Goal: Check status: Check status

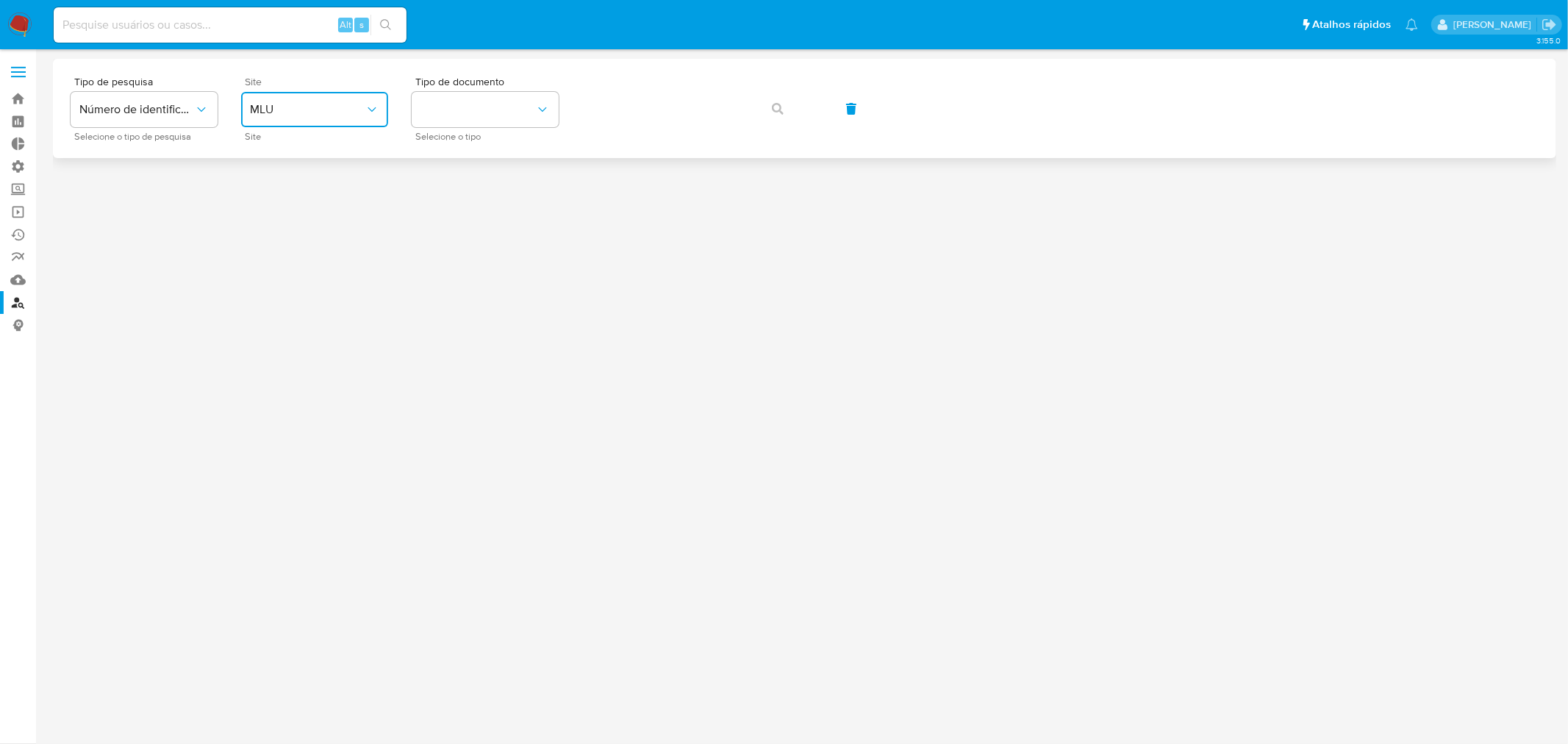
click at [369, 104] on icon "site_id" at bounding box center [371, 109] width 15 height 15
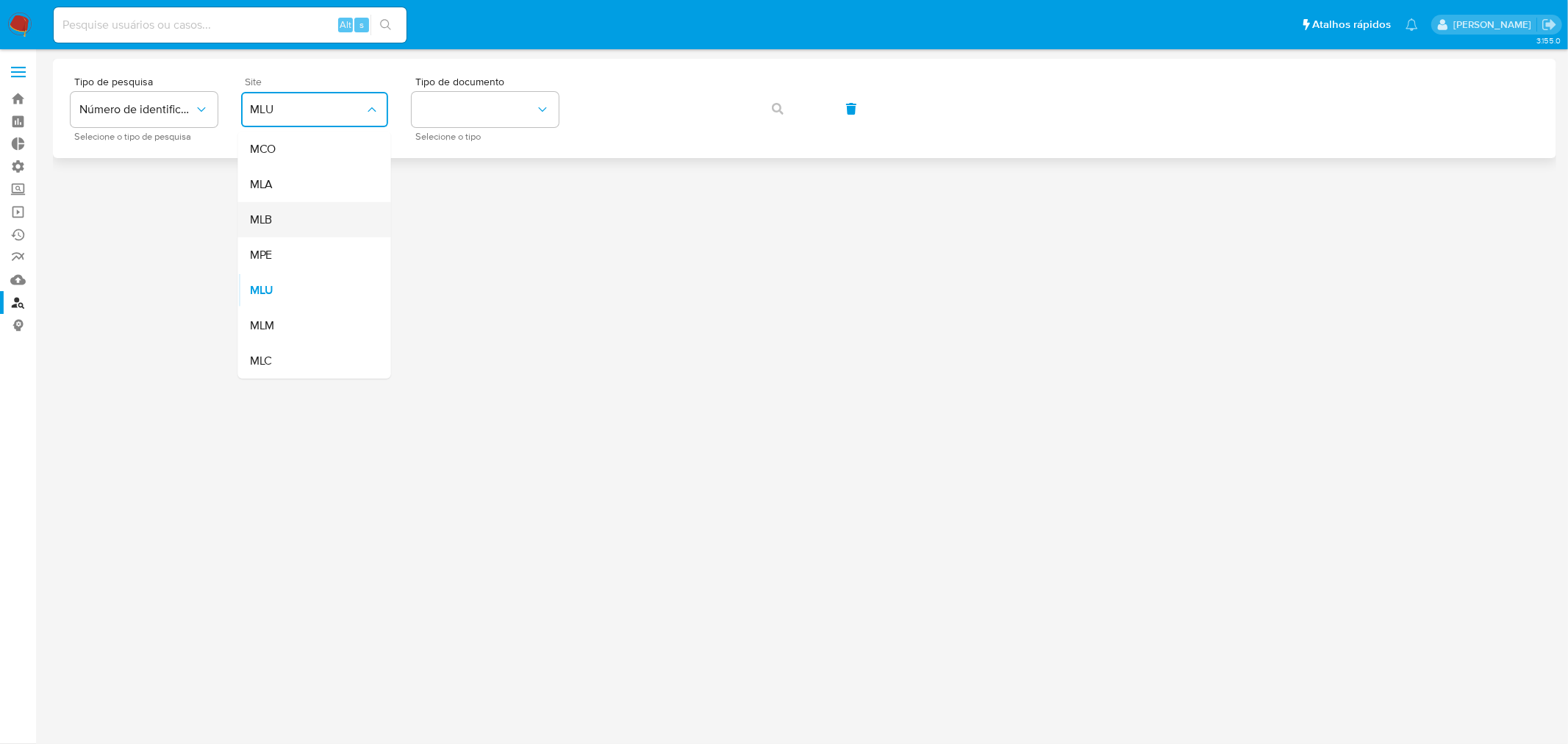
click at [324, 217] on div "MLB" at bounding box center [310, 220] width 121 height 36
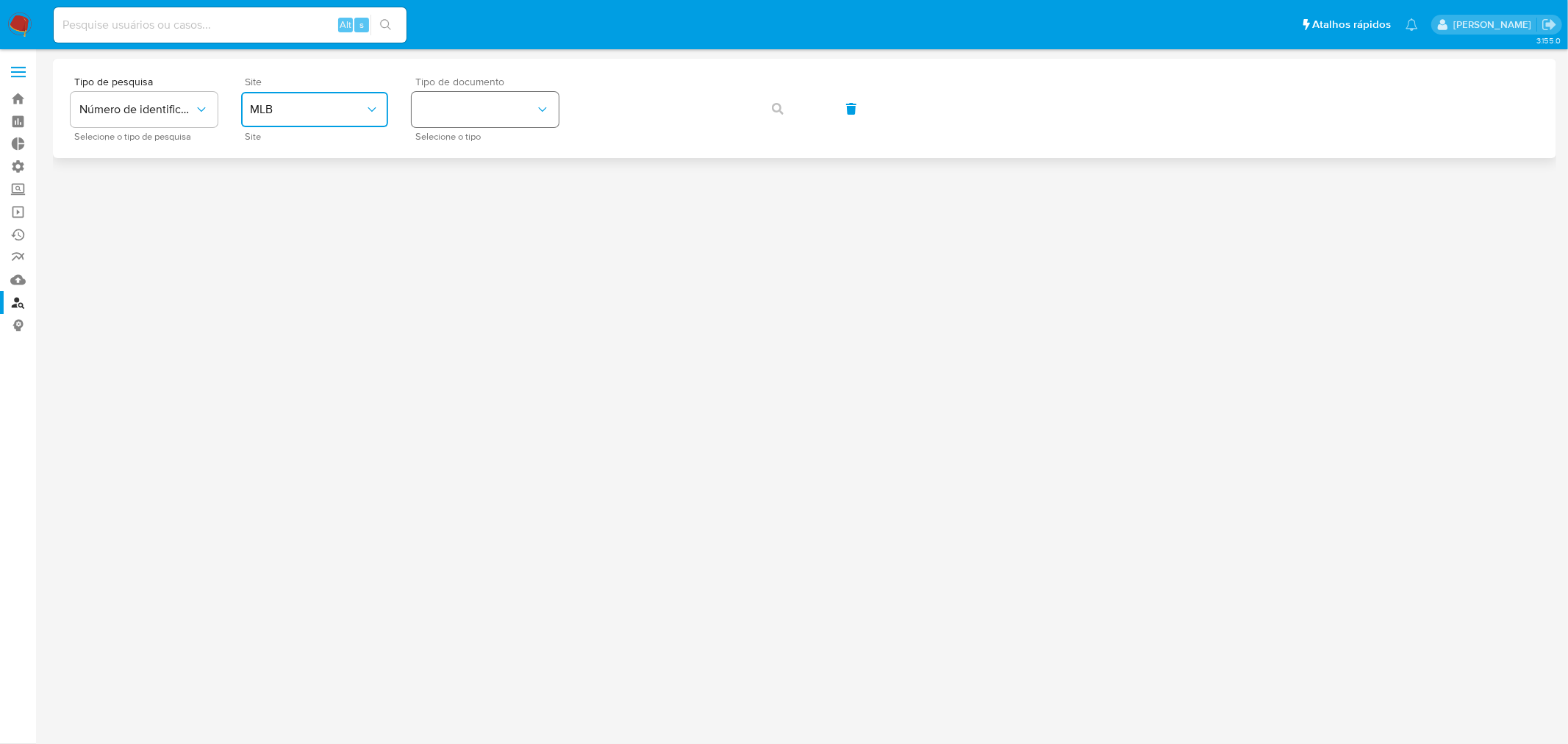
click at [461, 115] on button "identificationType" at bounding box center [485, 110] width 147 height 36
click at [473, 200] on div "CPF CPF" at bounding box center [481, 207] width 121 height 50
click at [782, 107] on icon "button" at bounding box center [777, 108] width 12 height 12
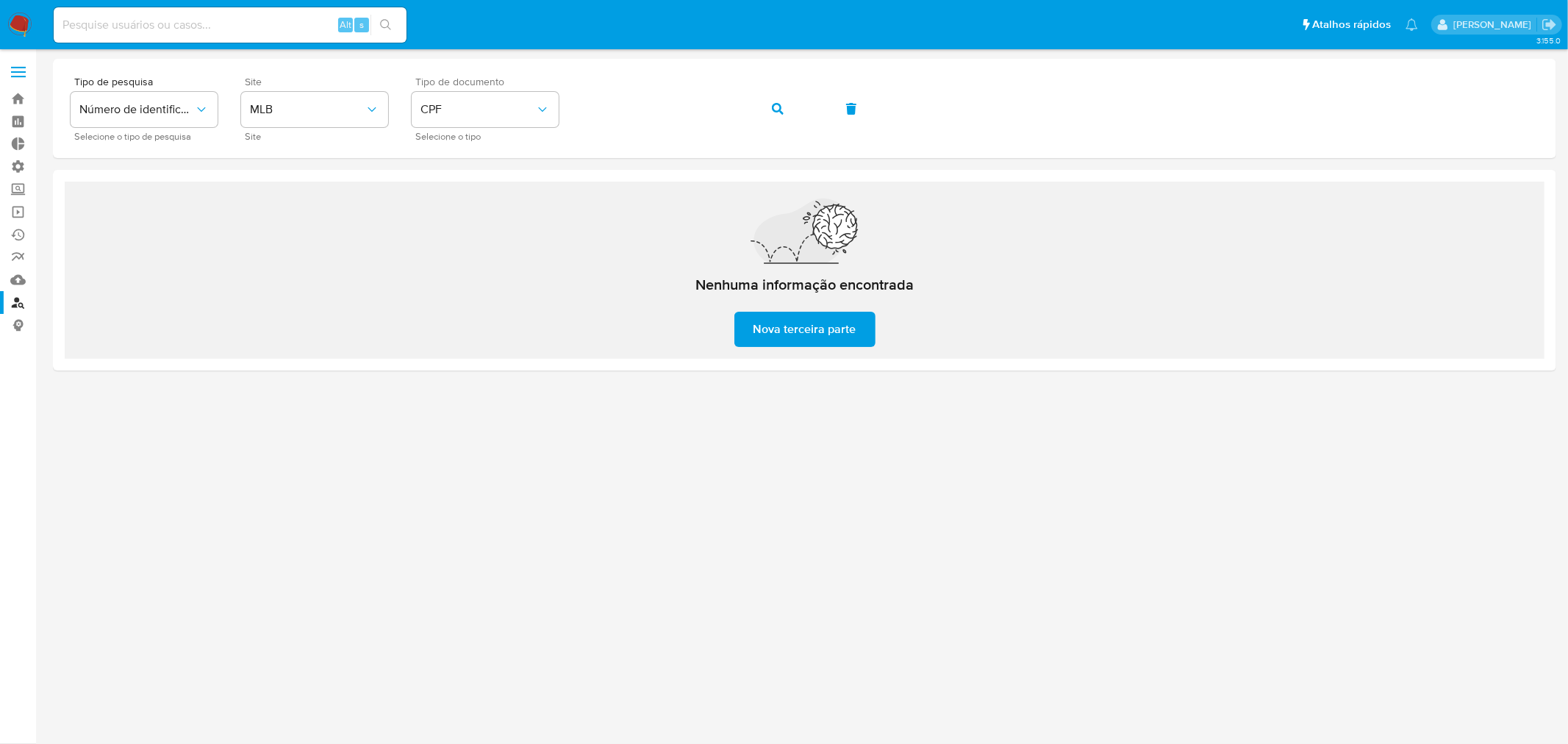
click at [240, 24] on input at bounding box center [230, 25] width 353 height 19
click at [173, 26] on input at bounding box center [230, 25] width 353 height 19
type input "378676971"
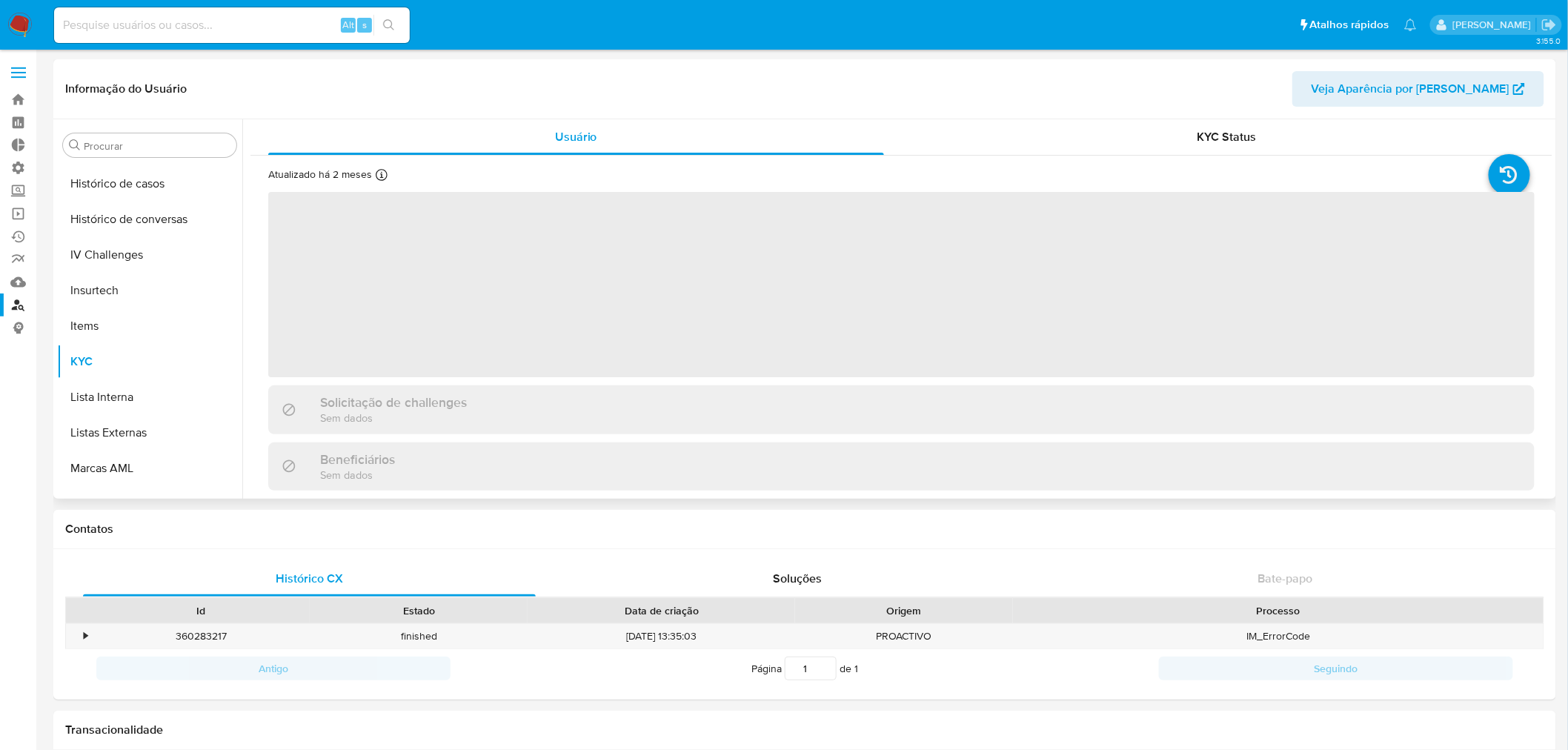
scroll to position [661, 0]
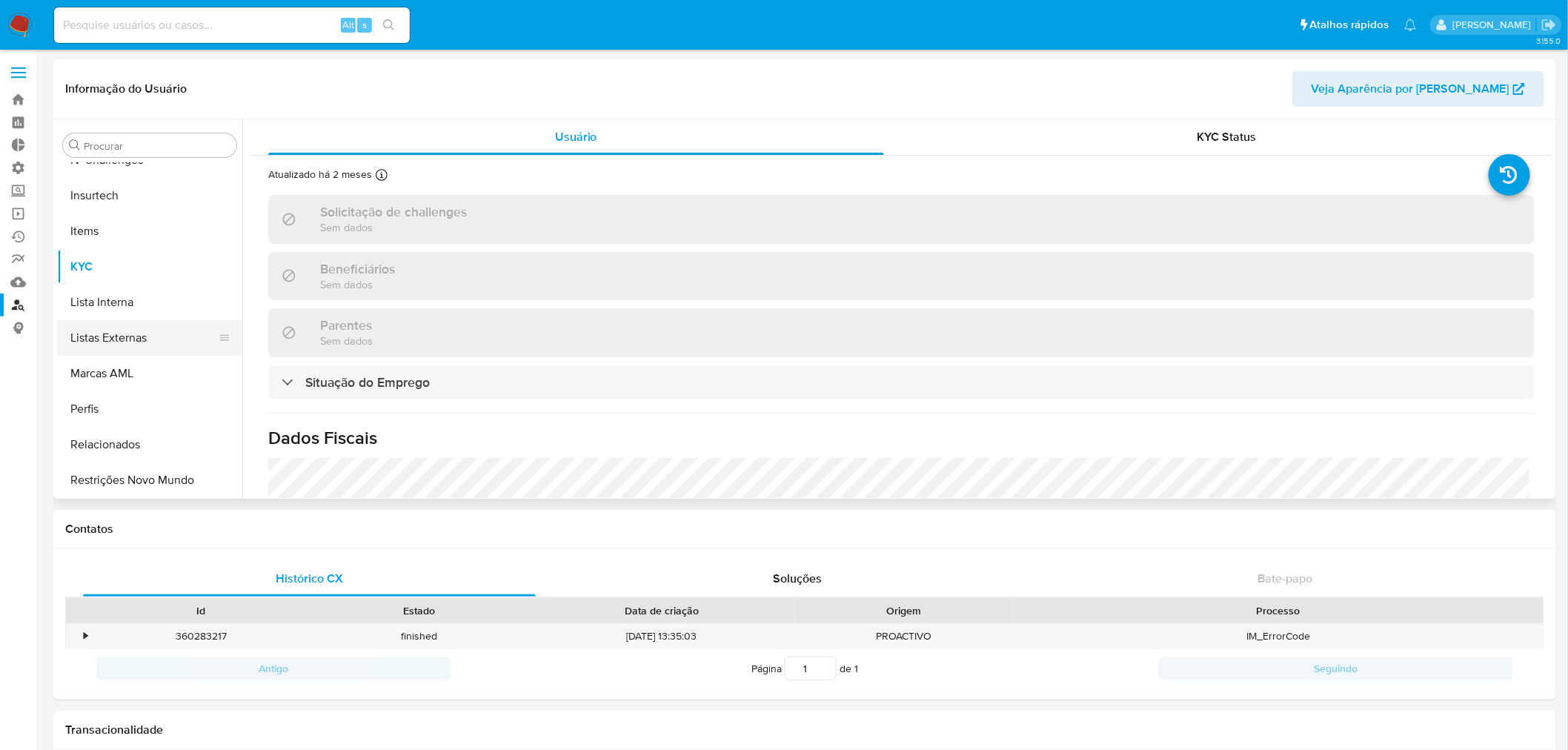
select select "10"
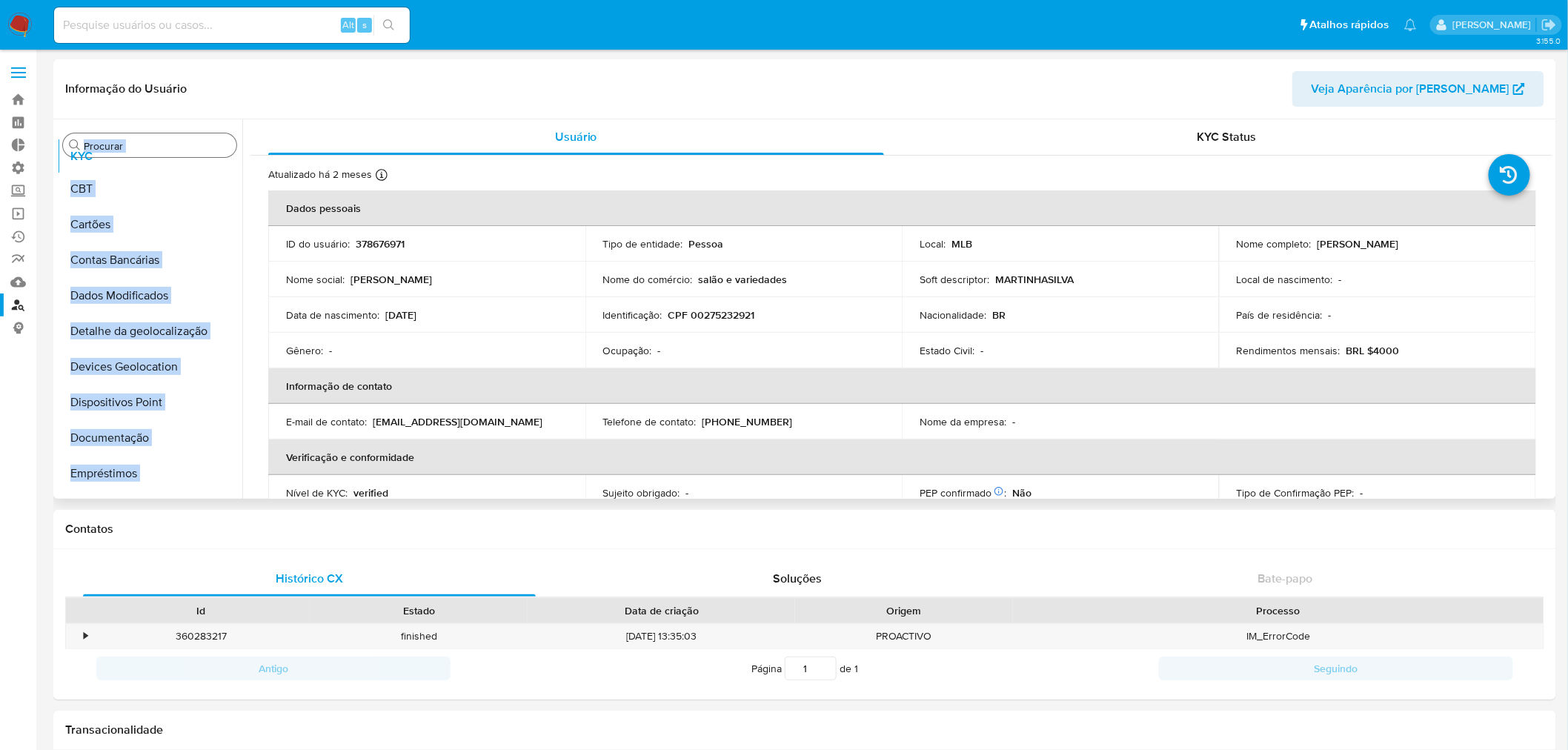
scroll to position [0, 0]
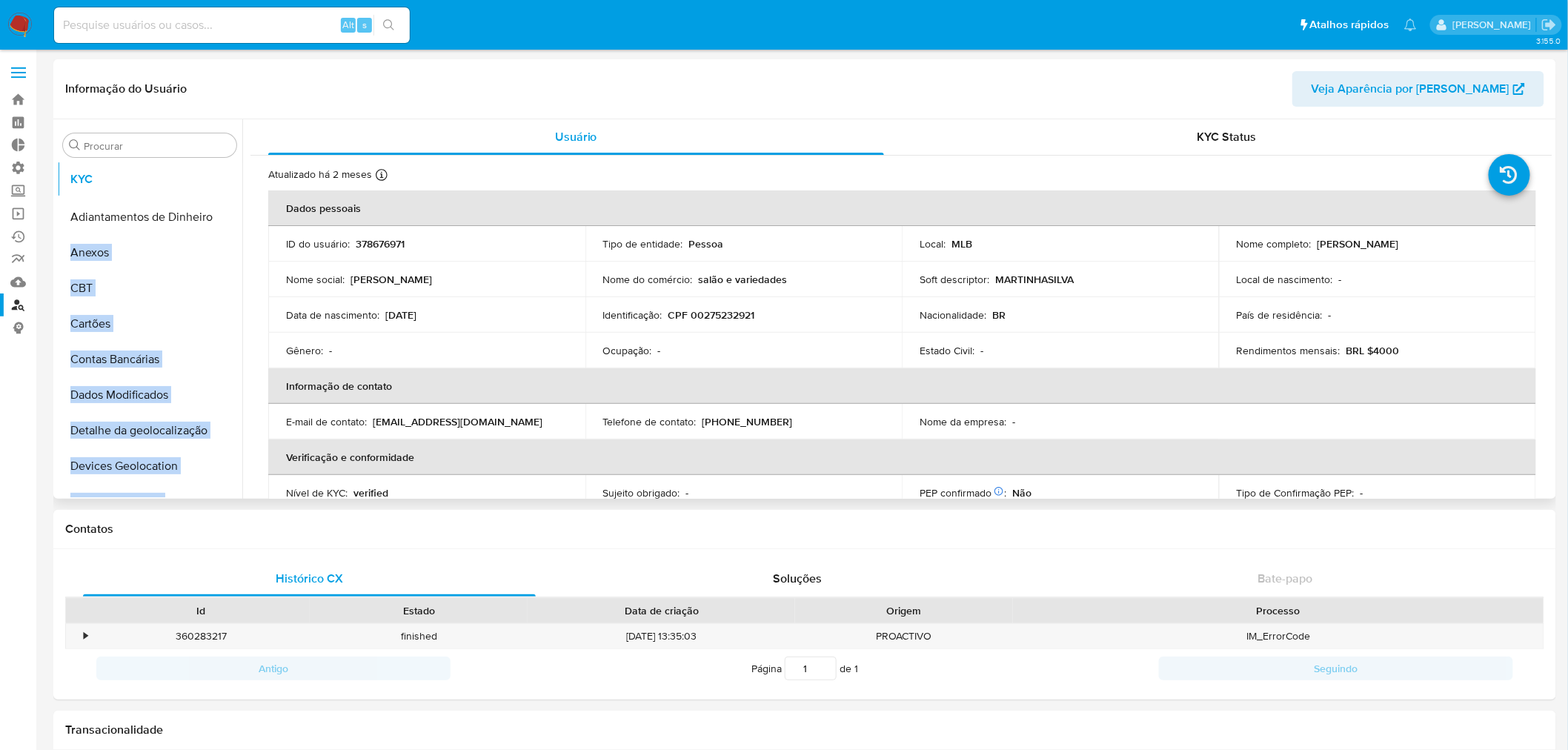
drag, startPoint x: 215, startPoint y: 430, endPoint x: 210, endPoint y: 175, distance: 255.0
click at [210, 175] on ul "Adiantamentos de Dinheiro Anexos CBT Cartões Contas Bancárias Dados Modificados…" at bounding box center [149, 330] width 185 height 334
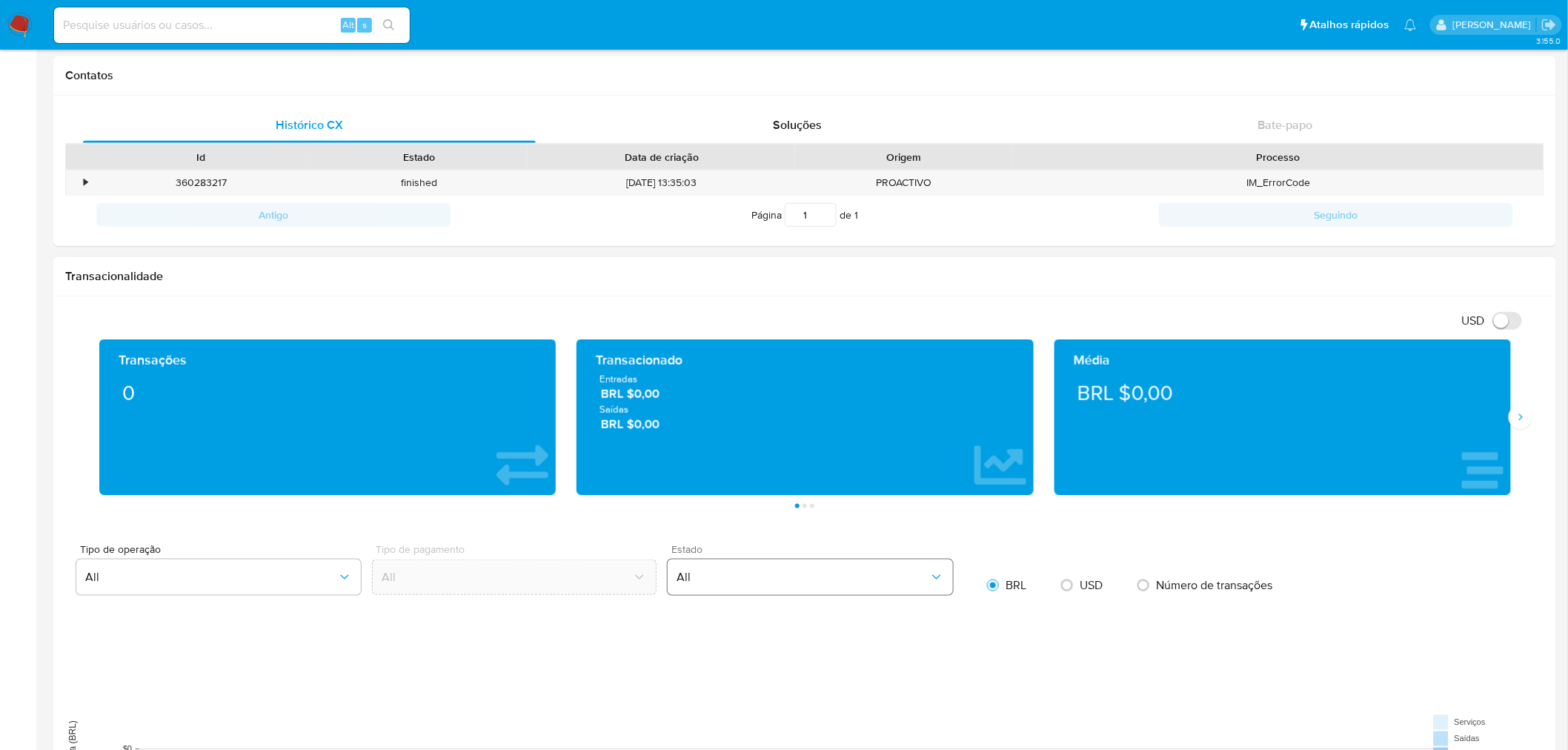
scroll to position [494, 0]
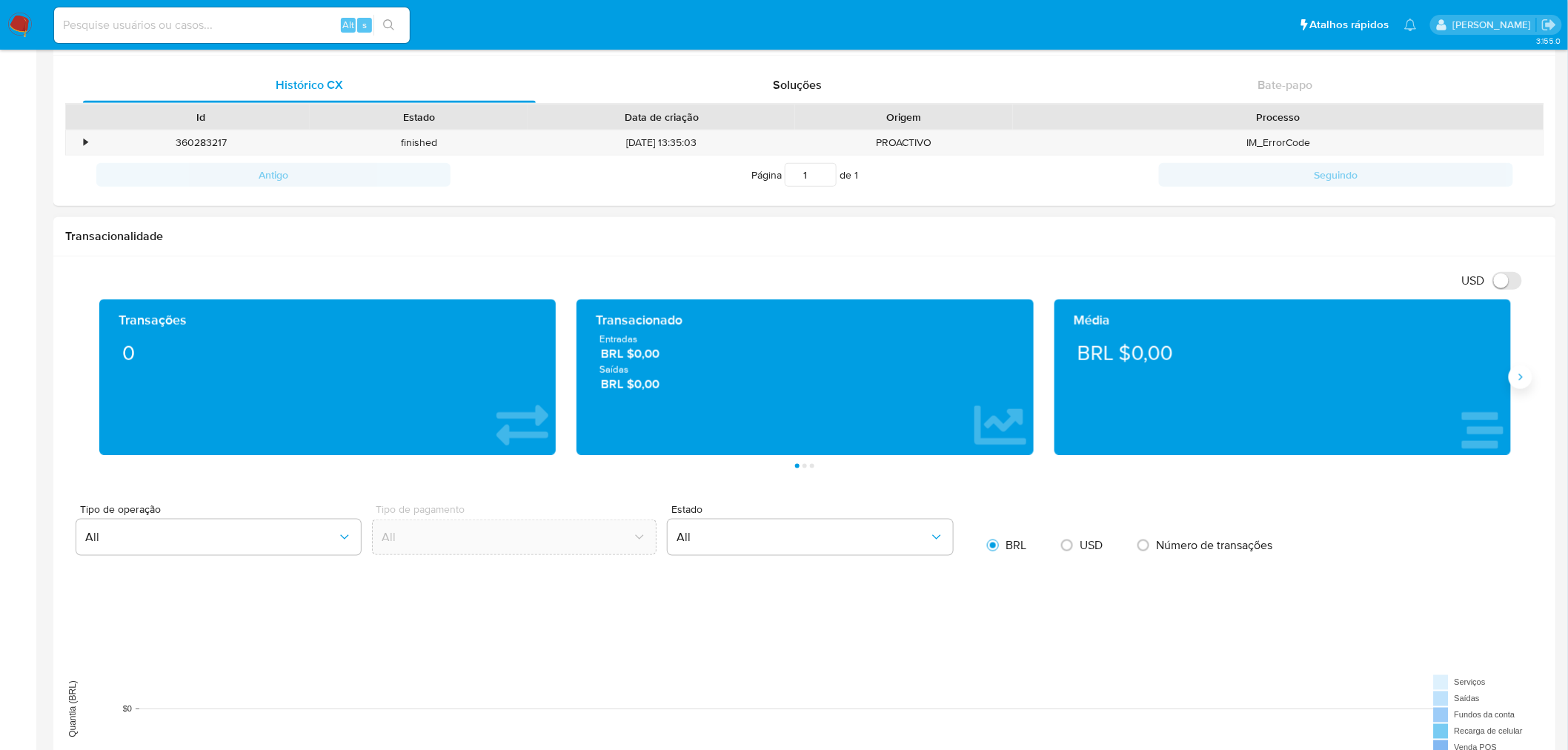
click at [1523, 378] on icon "Siguiente" at bounding box center [1520, 377] width 12 height 12
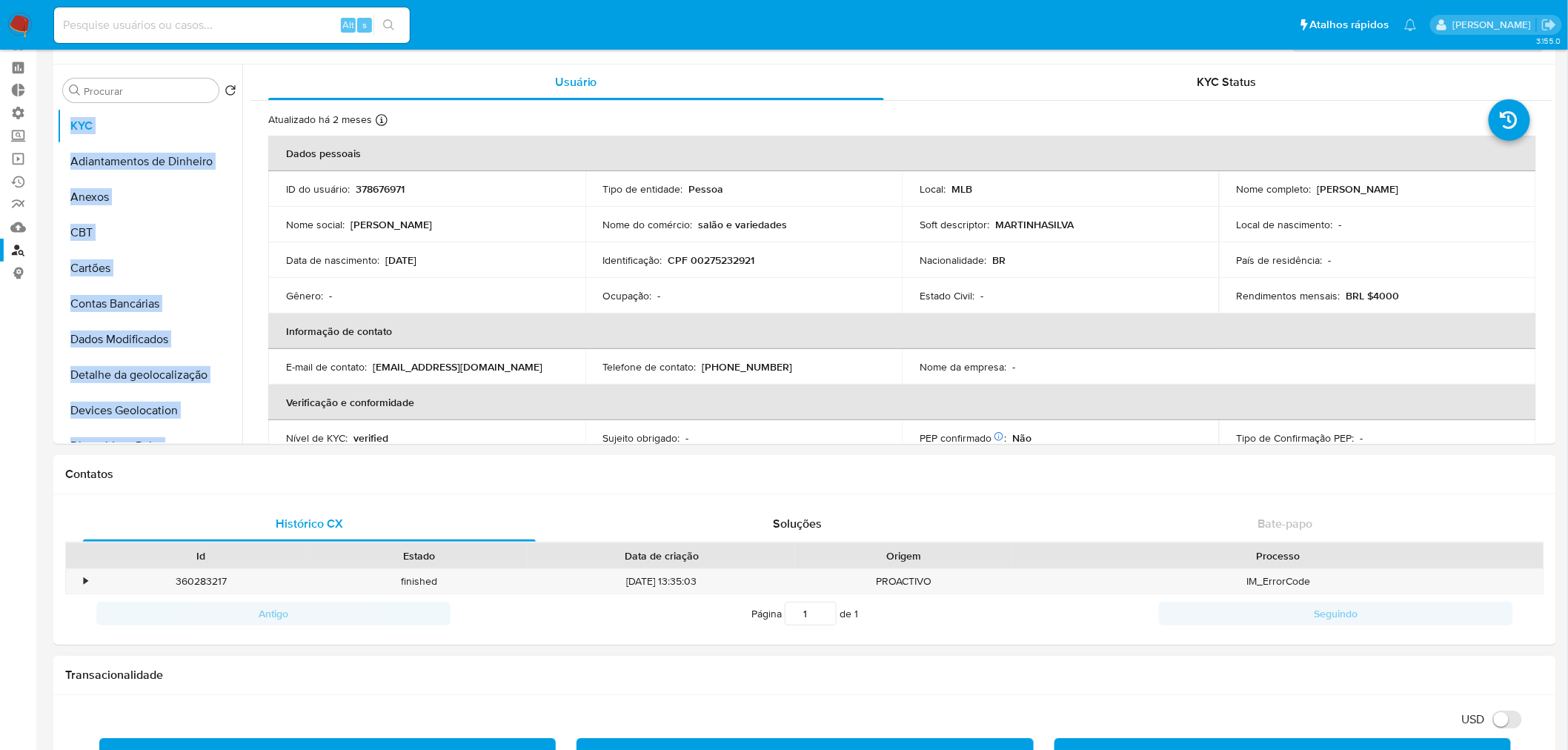
scroll to position [43, 0]
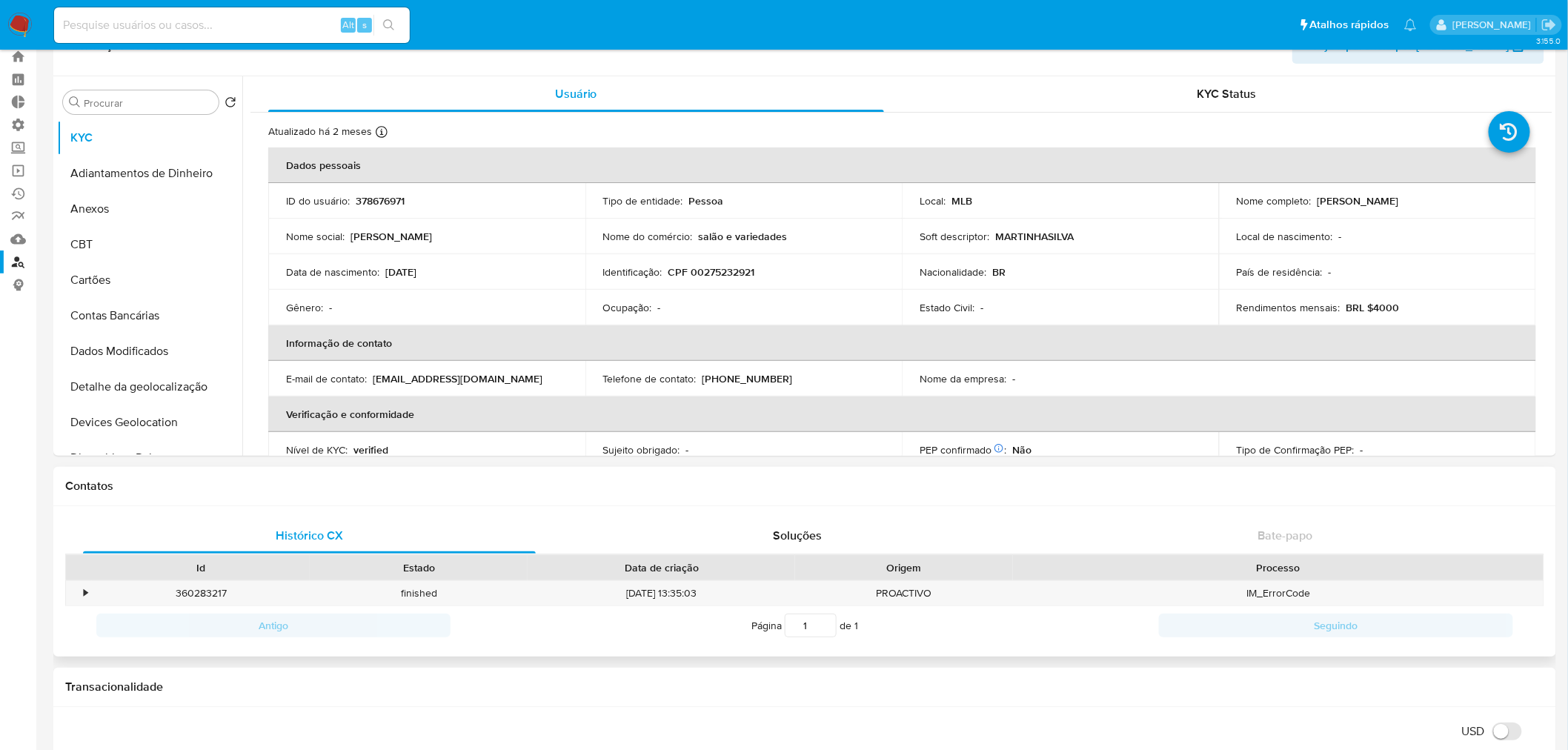
click at [374, 479] on h1 "Contatos" at bounding box center [805, 486] width 1479 height 15
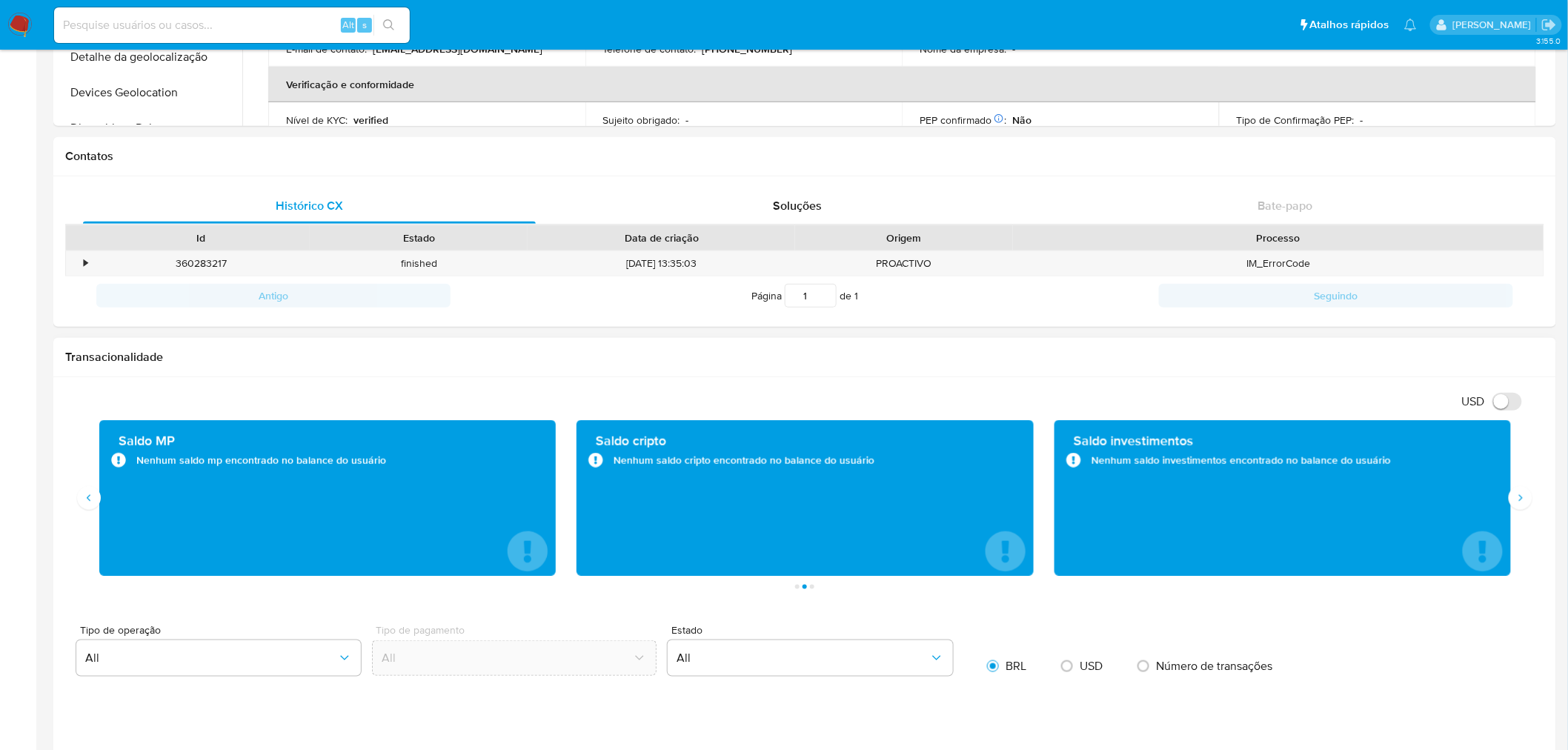
scroll to position [0, 0]
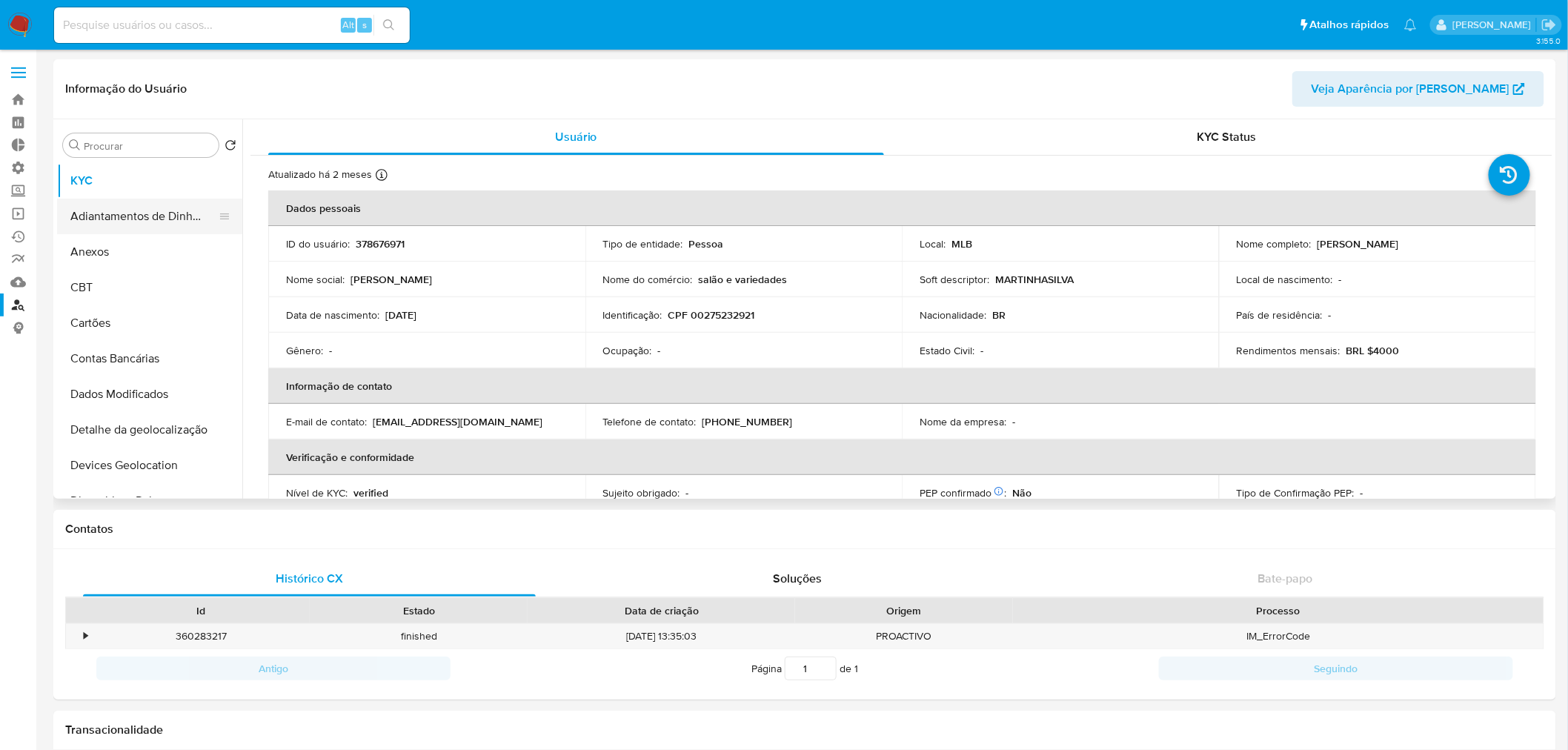
click at [135, 215] on button "Adiantamentos de Dinheiro" at bounding box center [144, 217] width 173 height 36
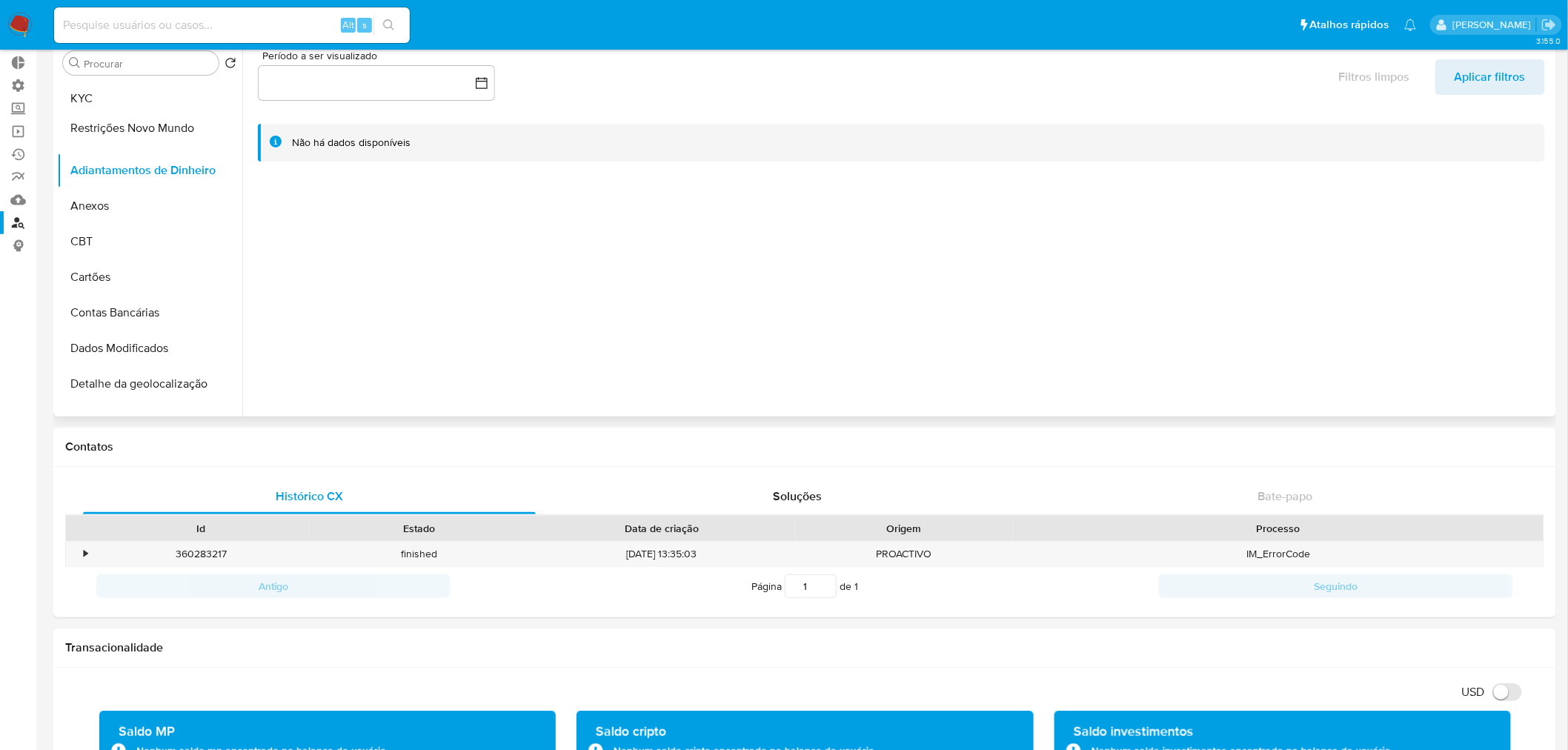
drag, startPoint x: 216, startPoint y: 396, endPoint x: 195, endPoint y: 127, distance: 269.8
click at [195, 127] on ul "KYC Adiantamentos de Dinheiro Anexos CBT Cartões Contas Bancárias Dados Modific…" at bounding box center [149, 248] width 185 height 334
click at [374, 279] on div at bounding box center [897, 226] width 1310 height 379
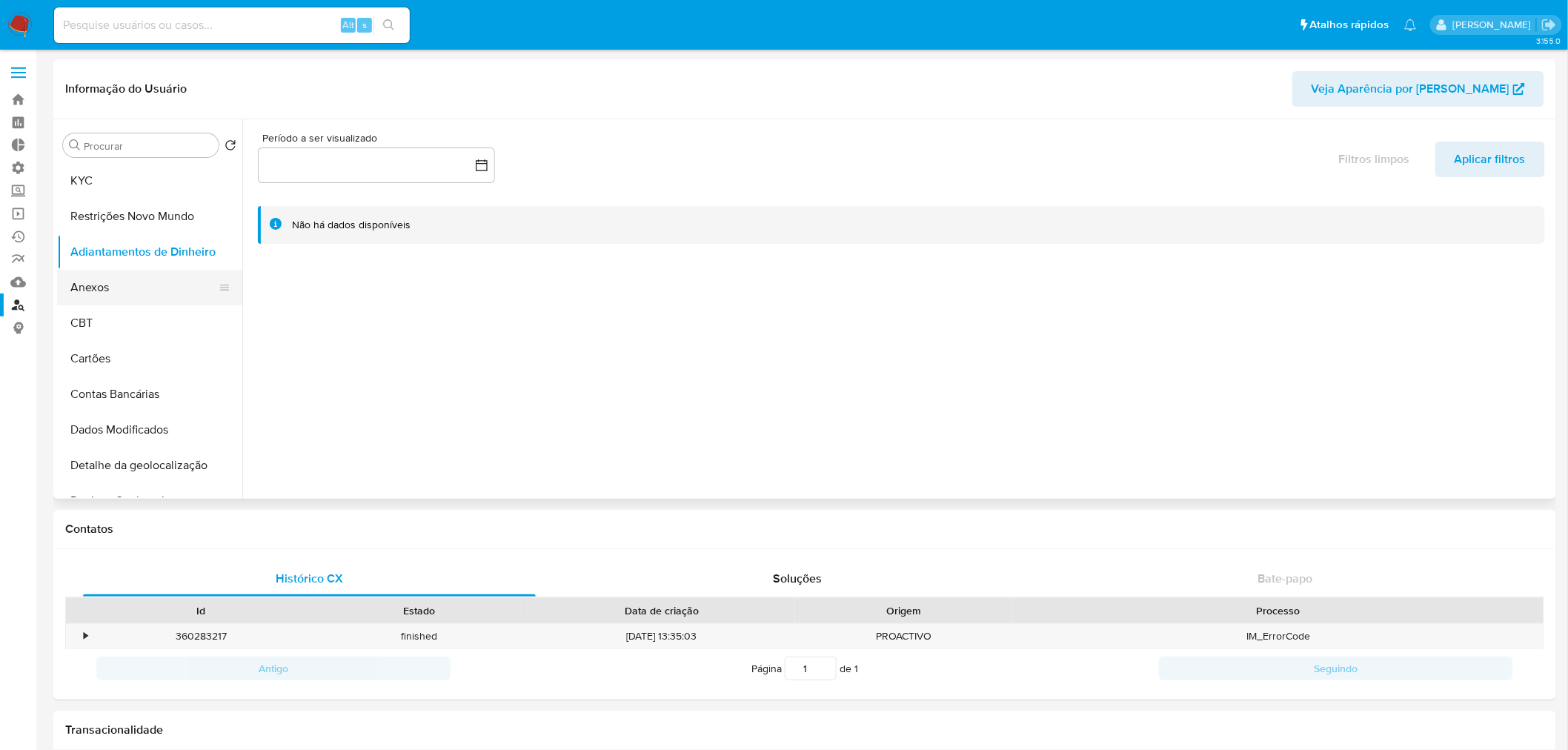
scroll to position [82, 0]
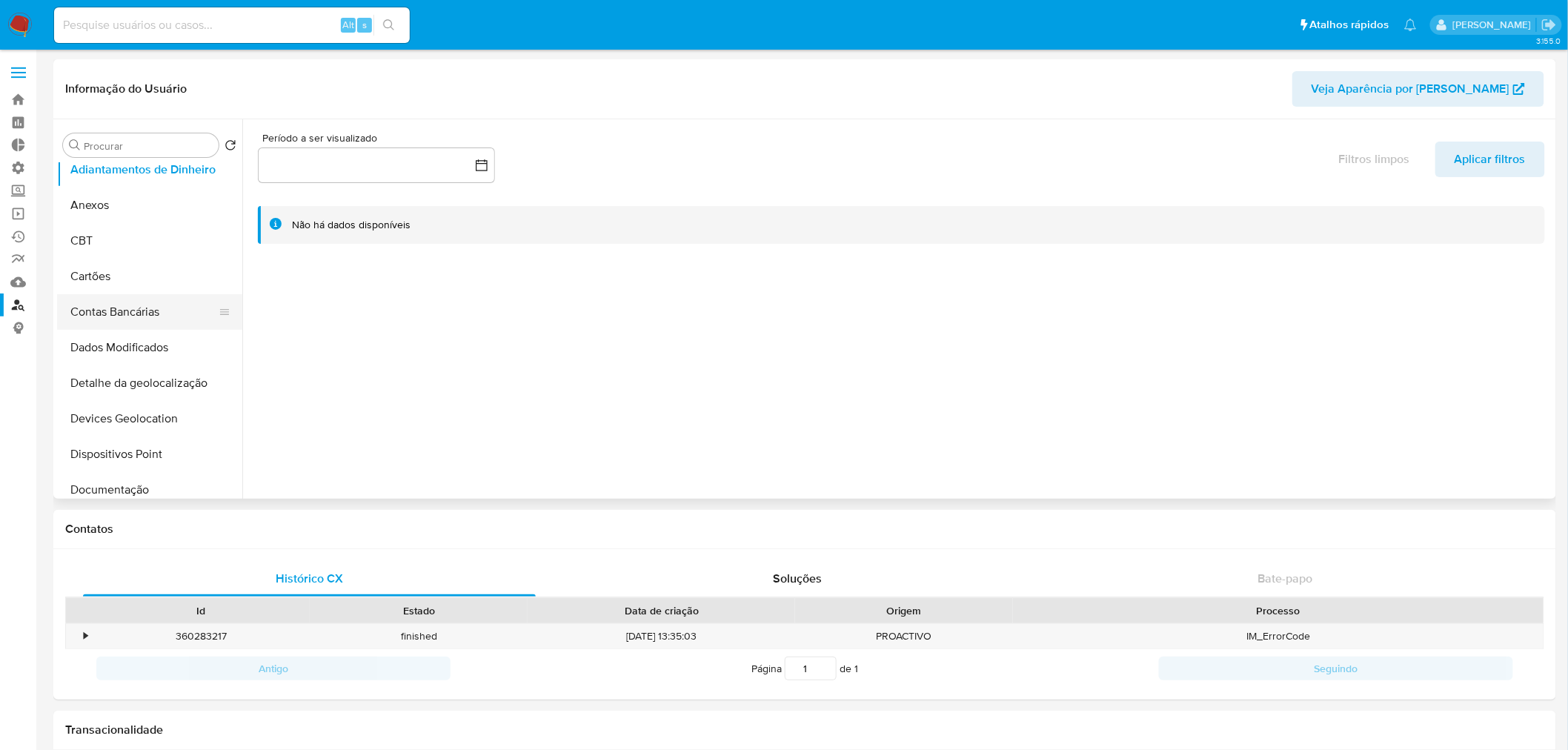
click at [154, 314] on button "Contas Bancárias" at bounding box center [144, 312] width 173 height 36
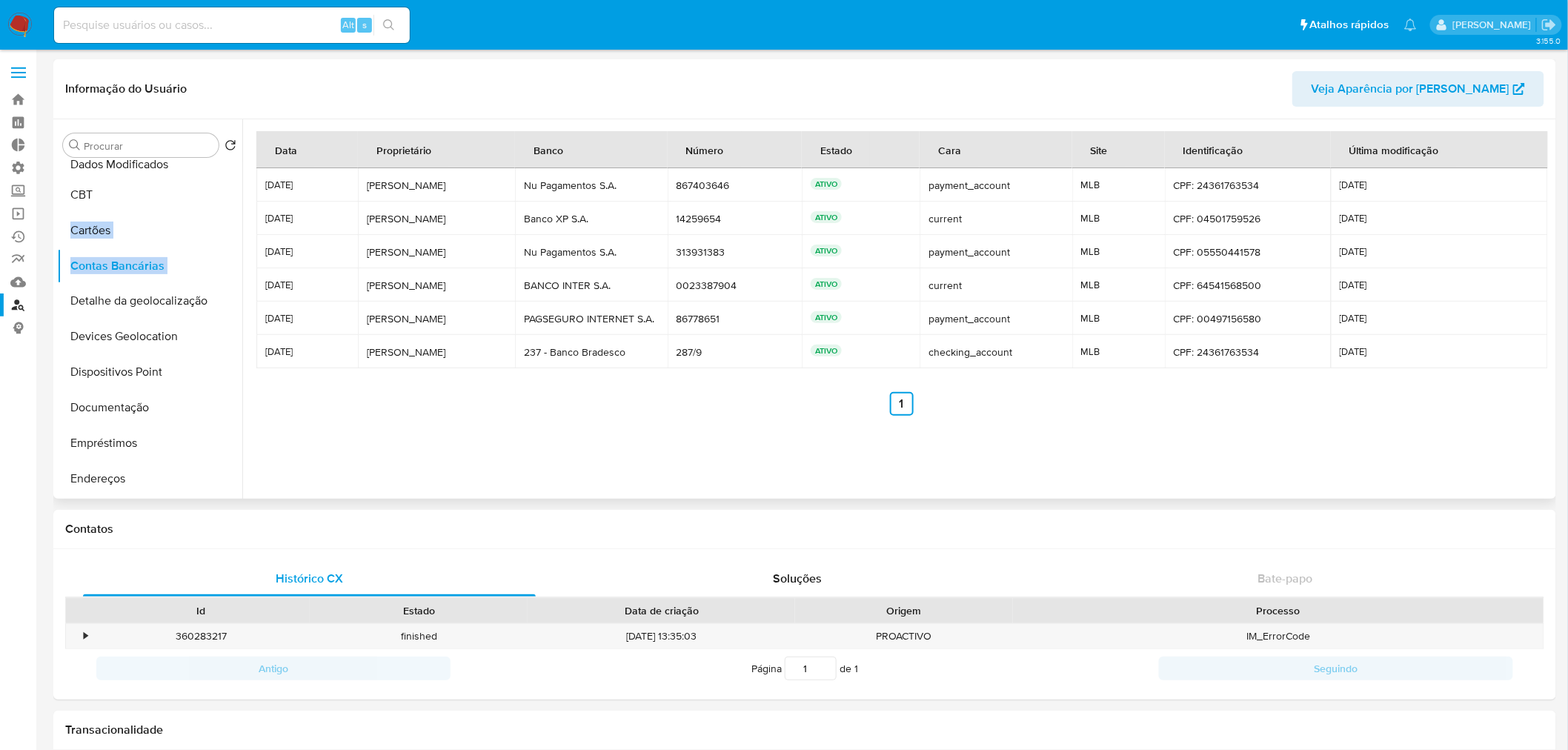
scroll to position [0, 0]
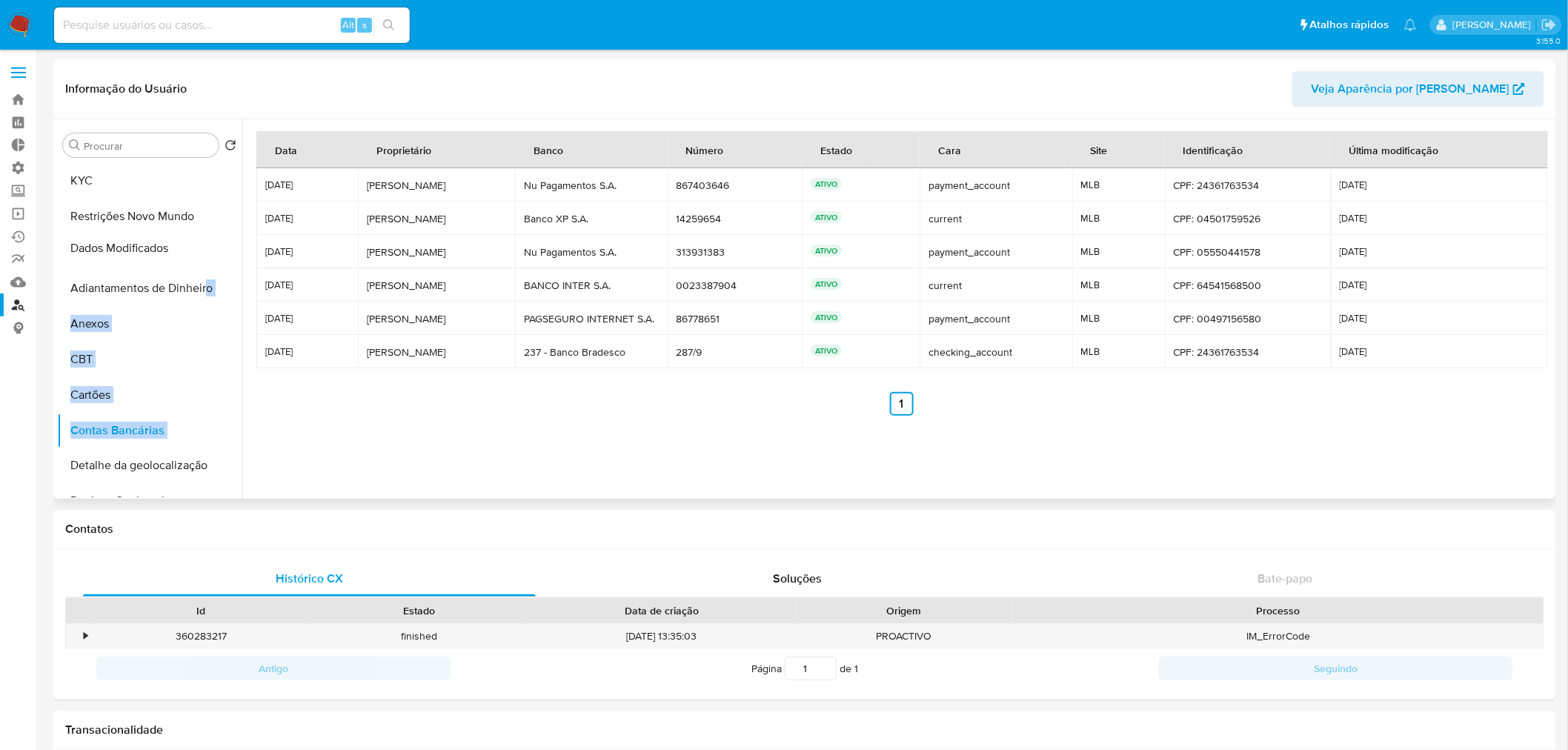
drag, startPoint x: 215, startPoint y: 265, endPoint x: 204, endPoint y: 247, distance: 21.1
click at [204, 247] on ul "KYC Restrições Novo Mundo Adiantamentos de Dinheiro Anexos CBT Cartões Contas B…" at bounding box center [149, 330] width 185 height 334
click at [335, 441] on div "Data Proprietário Banco Número Estado Cara Site Identificação Última modificaçã…" at bounding box center [902, 297] width 1290 height 333
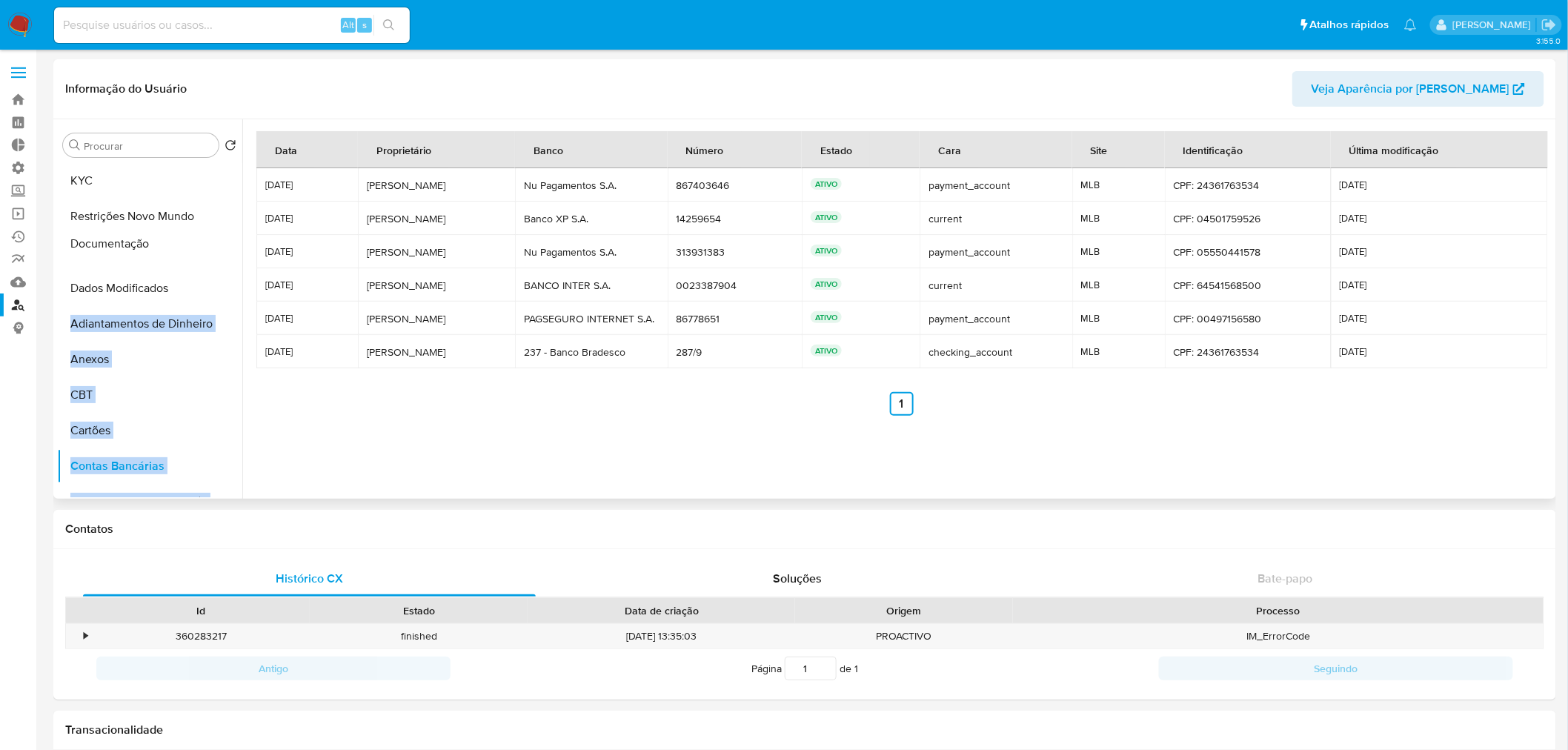
drag, startPoint x: 216, startPoint y: 326, endPoint x: 193, endPoint y: 244, distance: 85.2
click at [193, 244] on ul "KYC Restrições Novo Mundo Dados Modificados Adiantamentos de Dinheiro Anexos CB…" at bounding box center [149, 330] width 185 height 334
drag, startPoint x: 219, startPoint y: 231, endPoint x: 226, endPoint y: 287, distance: 56.4
click at [226, 287] on ul "KYC Restrições Novo Mundo Documentação Dados Modificados Adiantamentos de Dinhe…" at bounding box center [149, 330] width 185 height 334
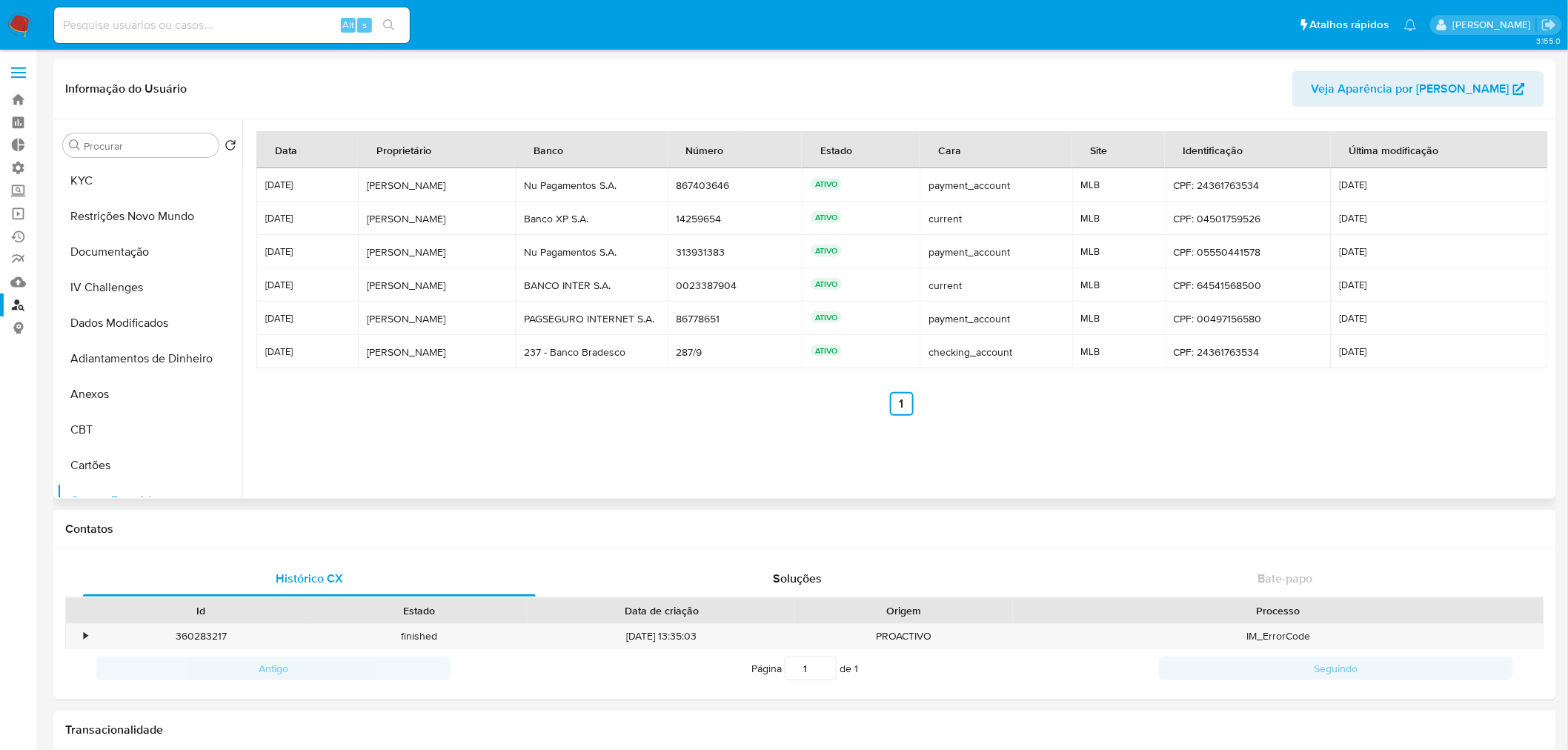
click at [347, 468] on div at bounding box center [901, 298] width 1302 height 357
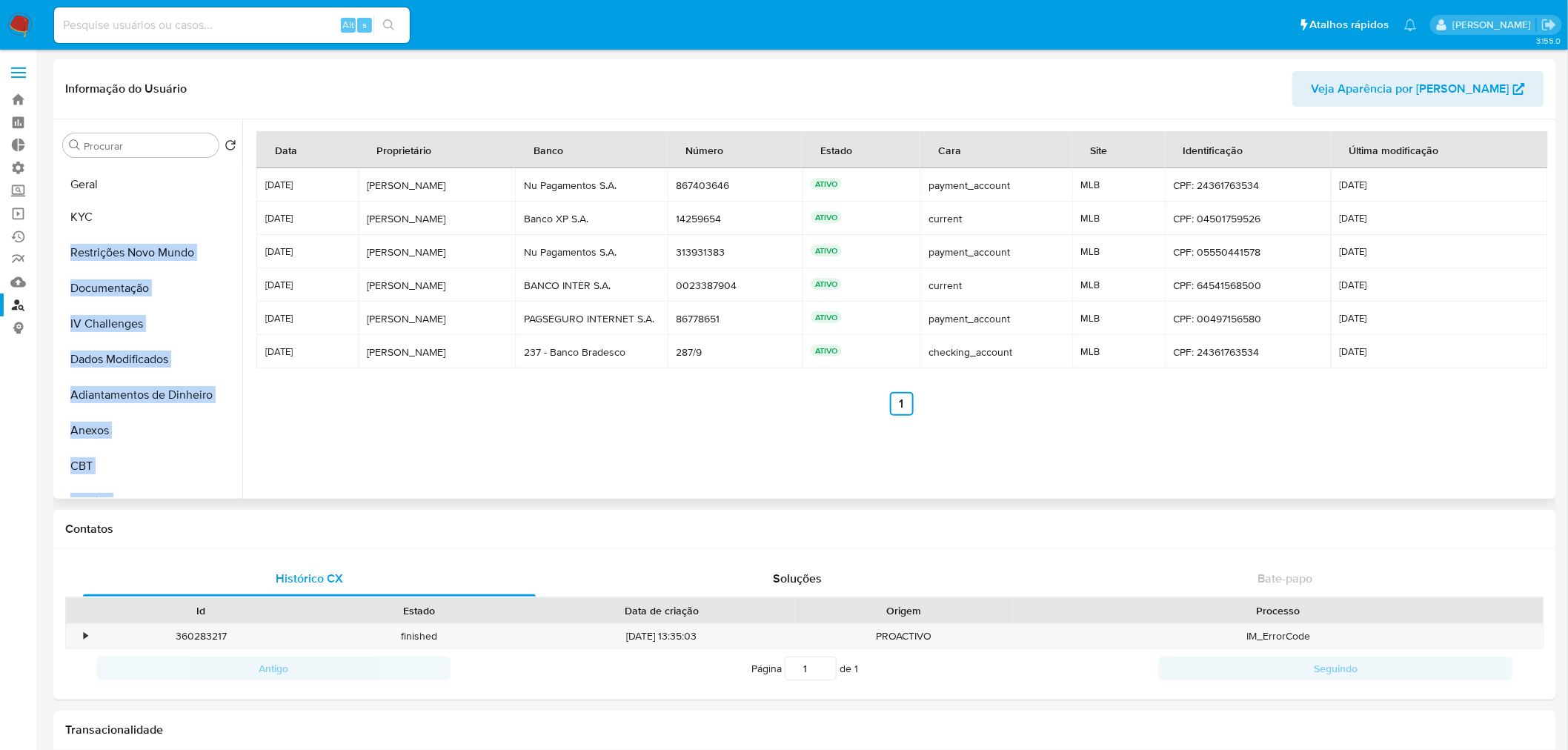
drag, startPoint x: 217, startPoint y: 373, endPoint x: 184, endPoint y: 182, distance: 193.8
click at [184, 182] on ul "KYC Restrições Novo Mundo Documentação IV Challenges Dados Modificados Adiantam…" at bounding box center [149, 330] width 185 height 334
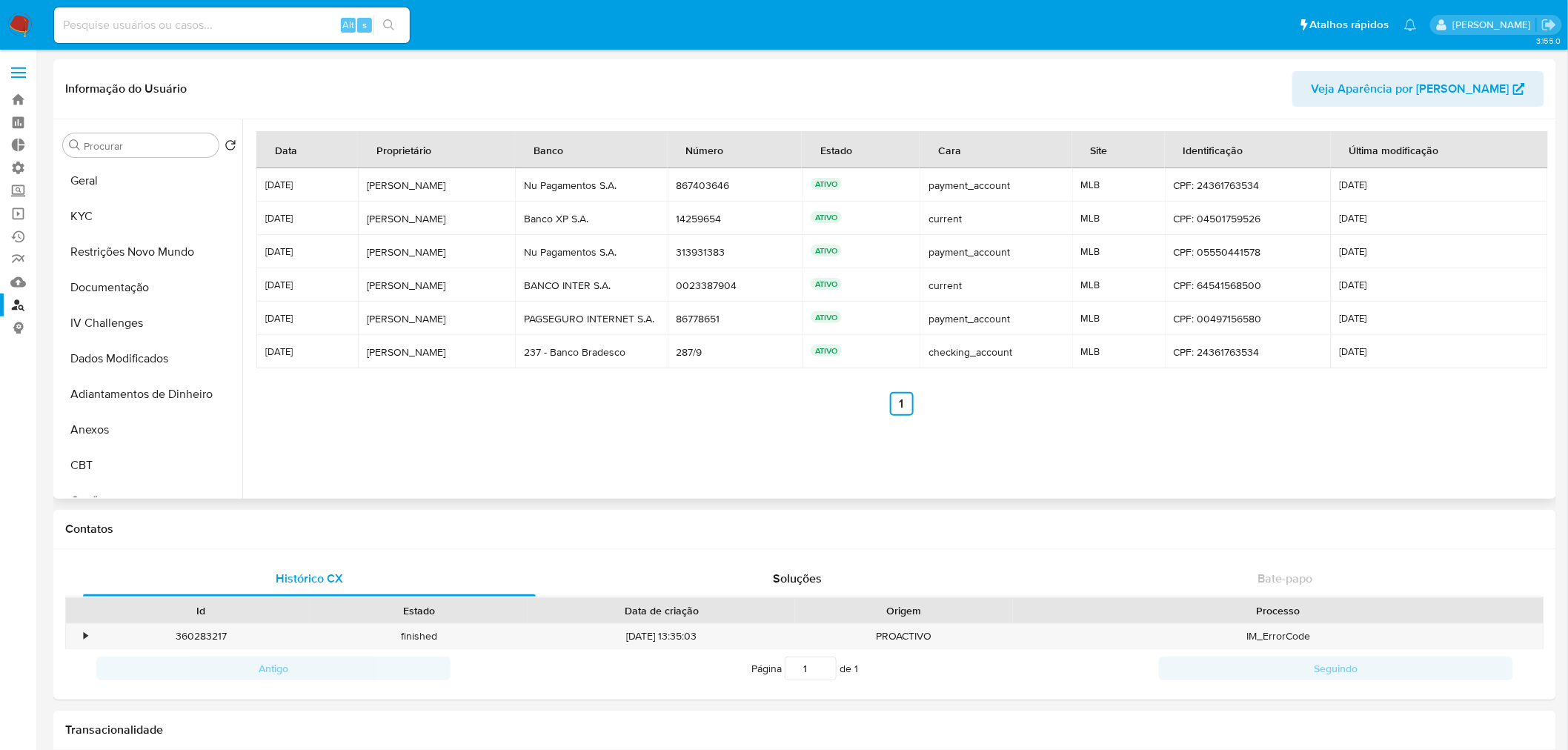
click at [441, 420] on div "Data Proprietário Banco Número Estado Cara Site Identificação Última modificaçã…" at bounding box center [902, 297] width 1290 height 333
click at [95, 171] on button "Geral" at bounding box center [144, 181] width 173 height 36
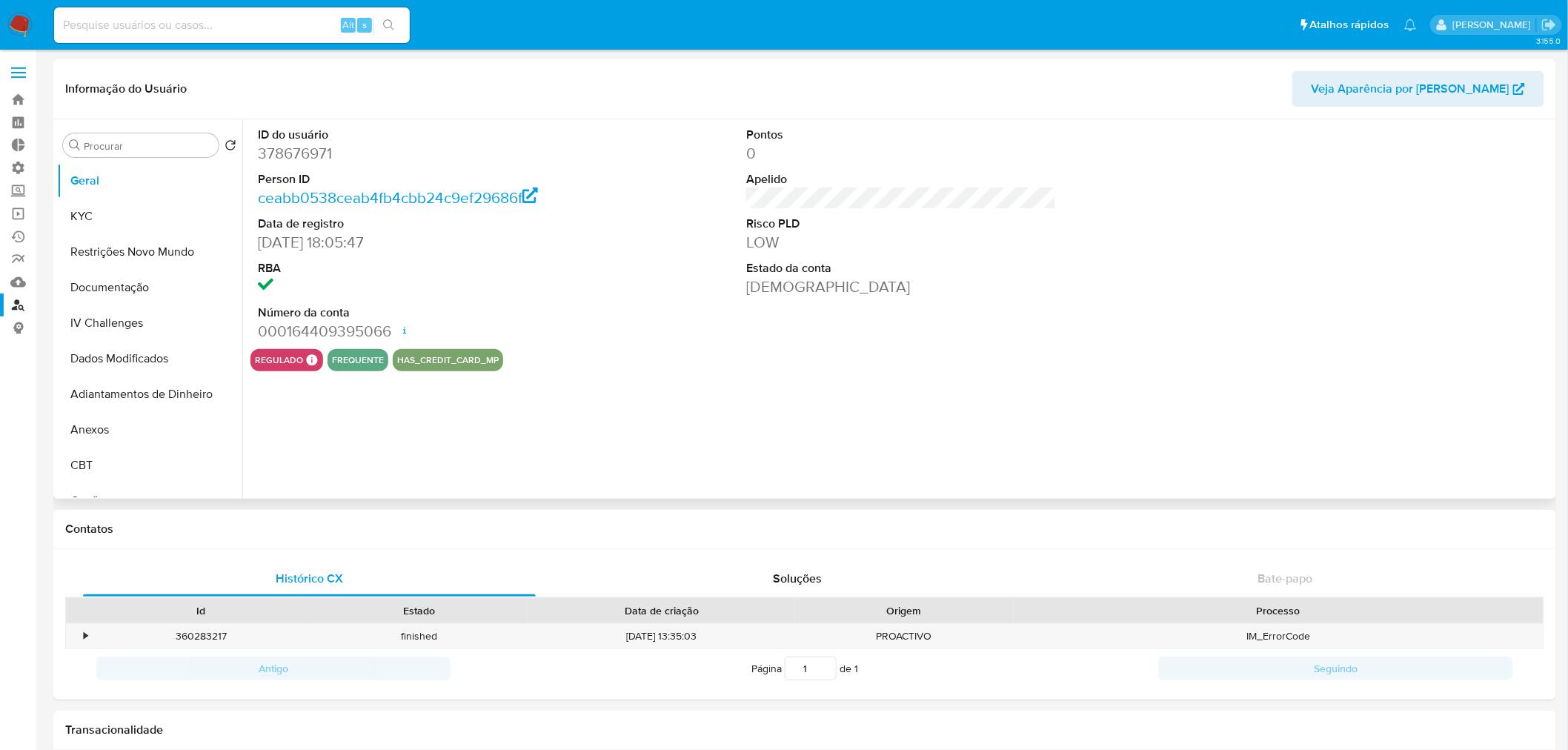
click at [292, 148] on dd "378676971" at bounding box center [413, 153] width 310 height 21
copy dd "378676971"
click at [142, 259] on button "Restrições Novo Mundo" at bounding box center [144, 252] width 173 height 36
